Goal: Find specific page/section: Find specific page/section

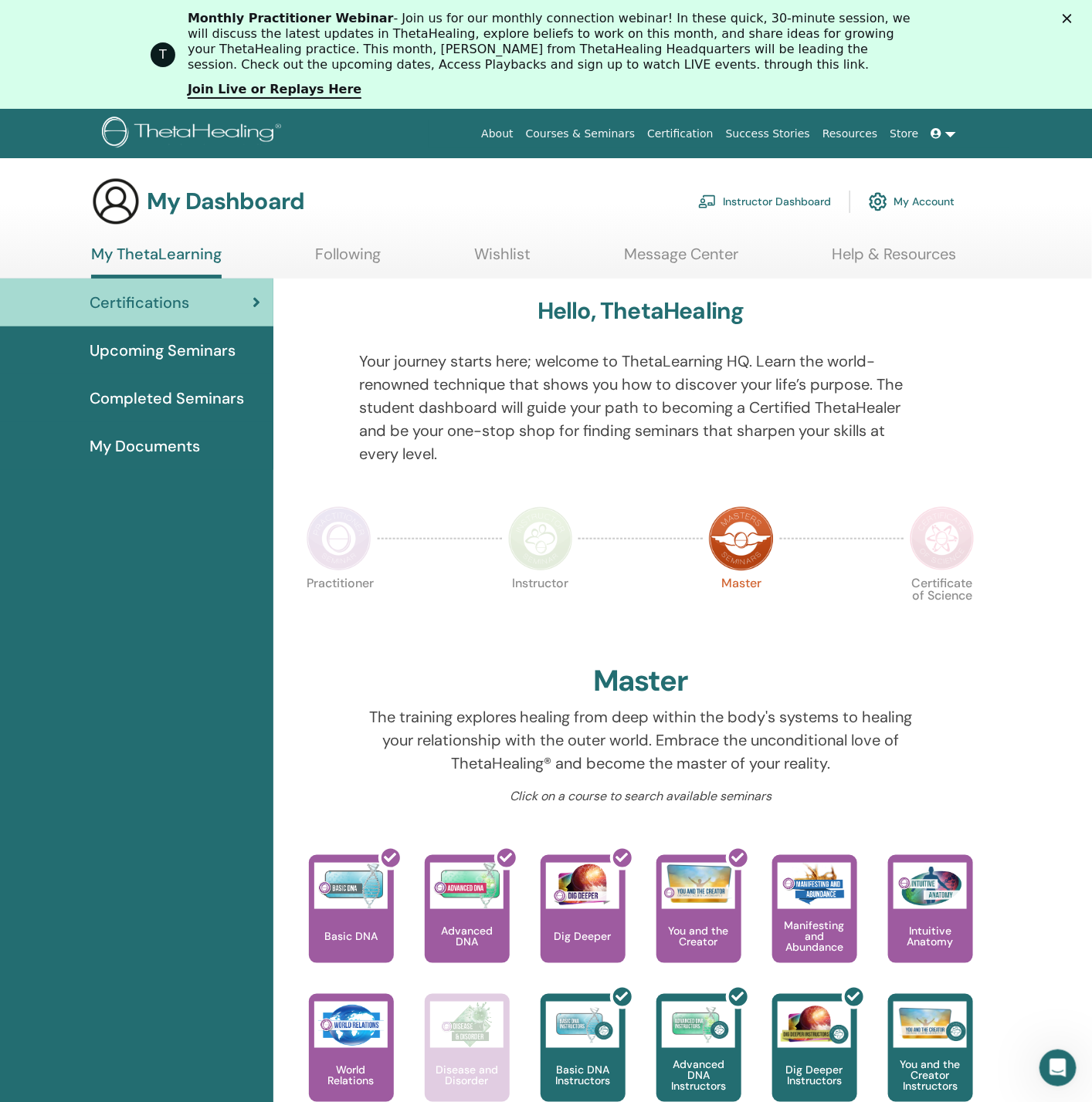
click at [896, 89] on html "About Courses & Seminars Certification Success Stories Resources Store TE Theta…" at bounding box center [546, 551] width 1092 height 1102
click at [790, 199] on link "Instructor Dashboard" at bounding box center [764, 202] width 133 height 34
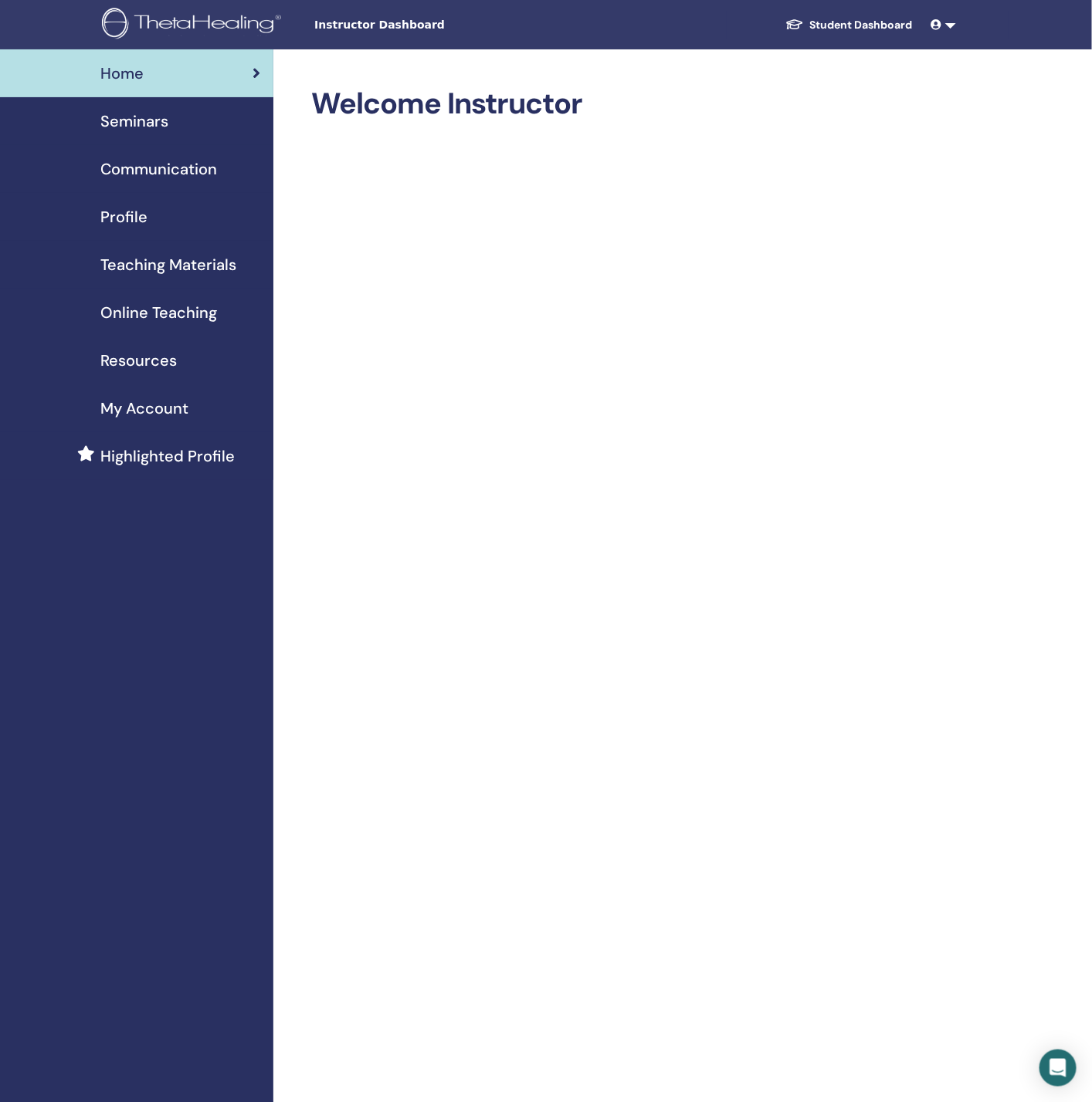
click at [114, 345] on link "Resources" at bounding box center [136, 360] width 273 height 48
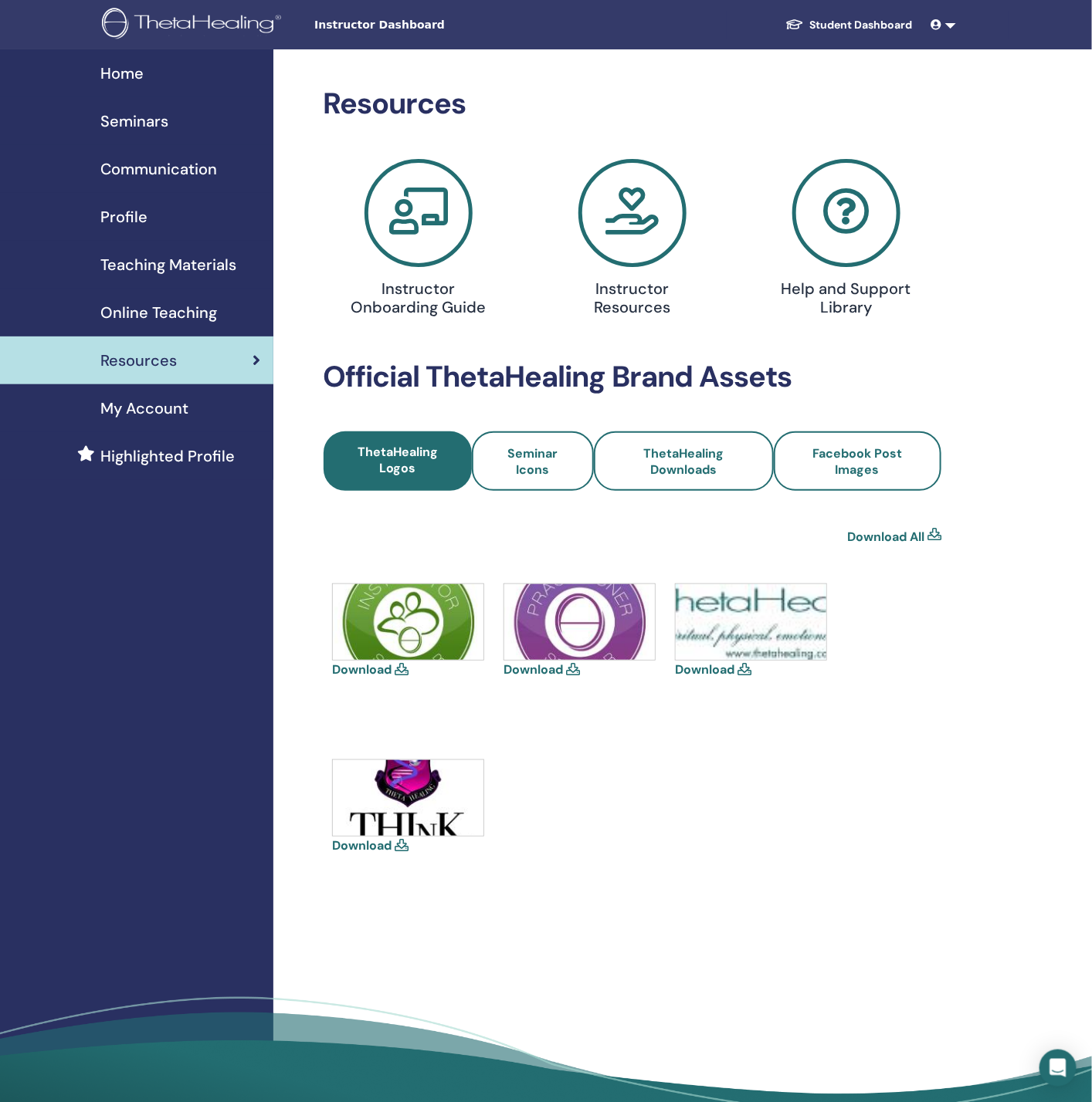
click at [433, 209] on icon at bounding box center [419, 213] width 108 height 108
click at [647, 239] on icon at bounding box center [632, 213] width 108 height 108
click at [827, 198] on icon at bounding box center [846, 213] width 108 height 108
